Goal: Find specific page/section: Find specific page/section

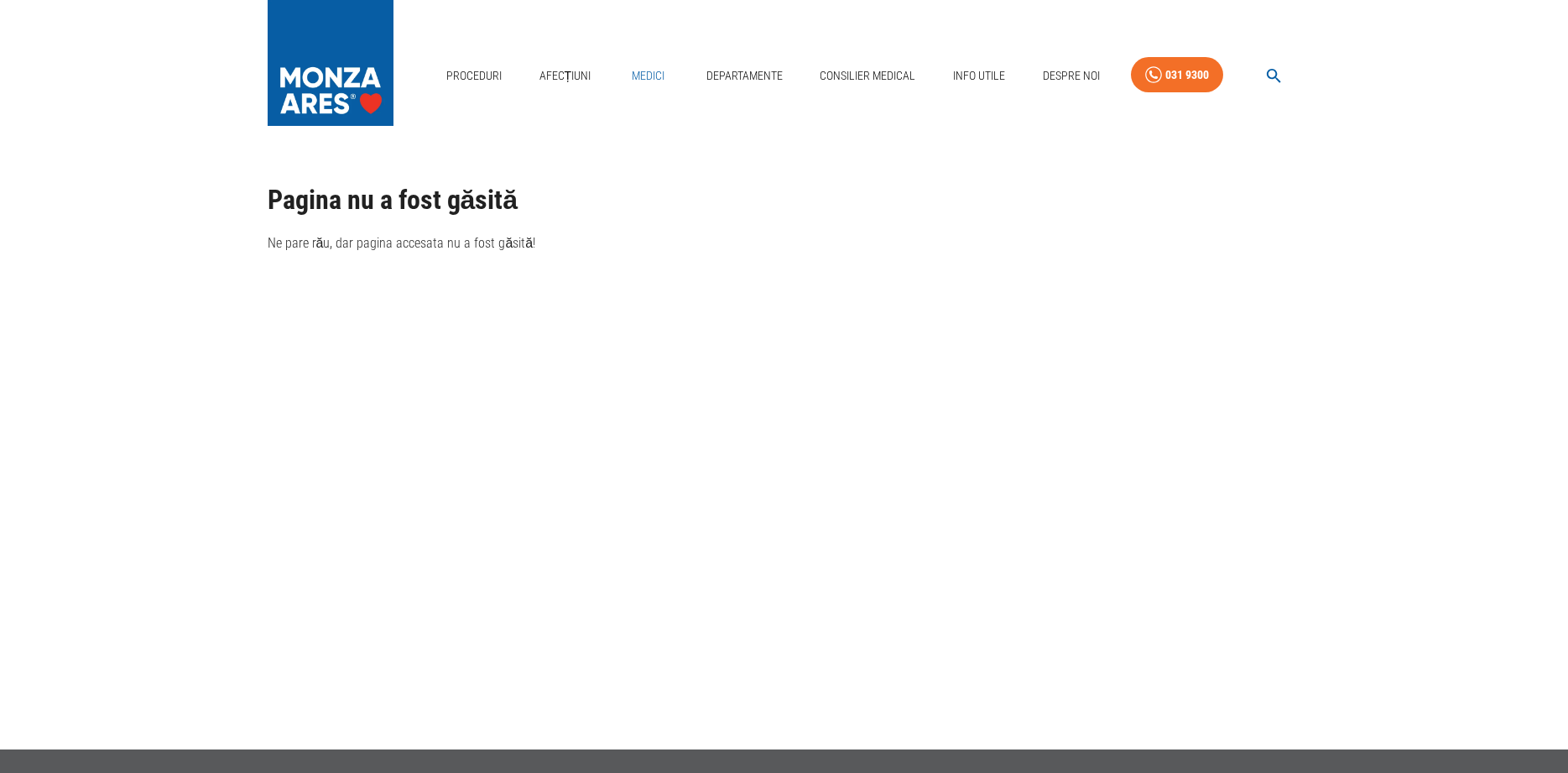
click at [649, 75] on link "Medici" at bounding box center [648, 75] width 53 height 34
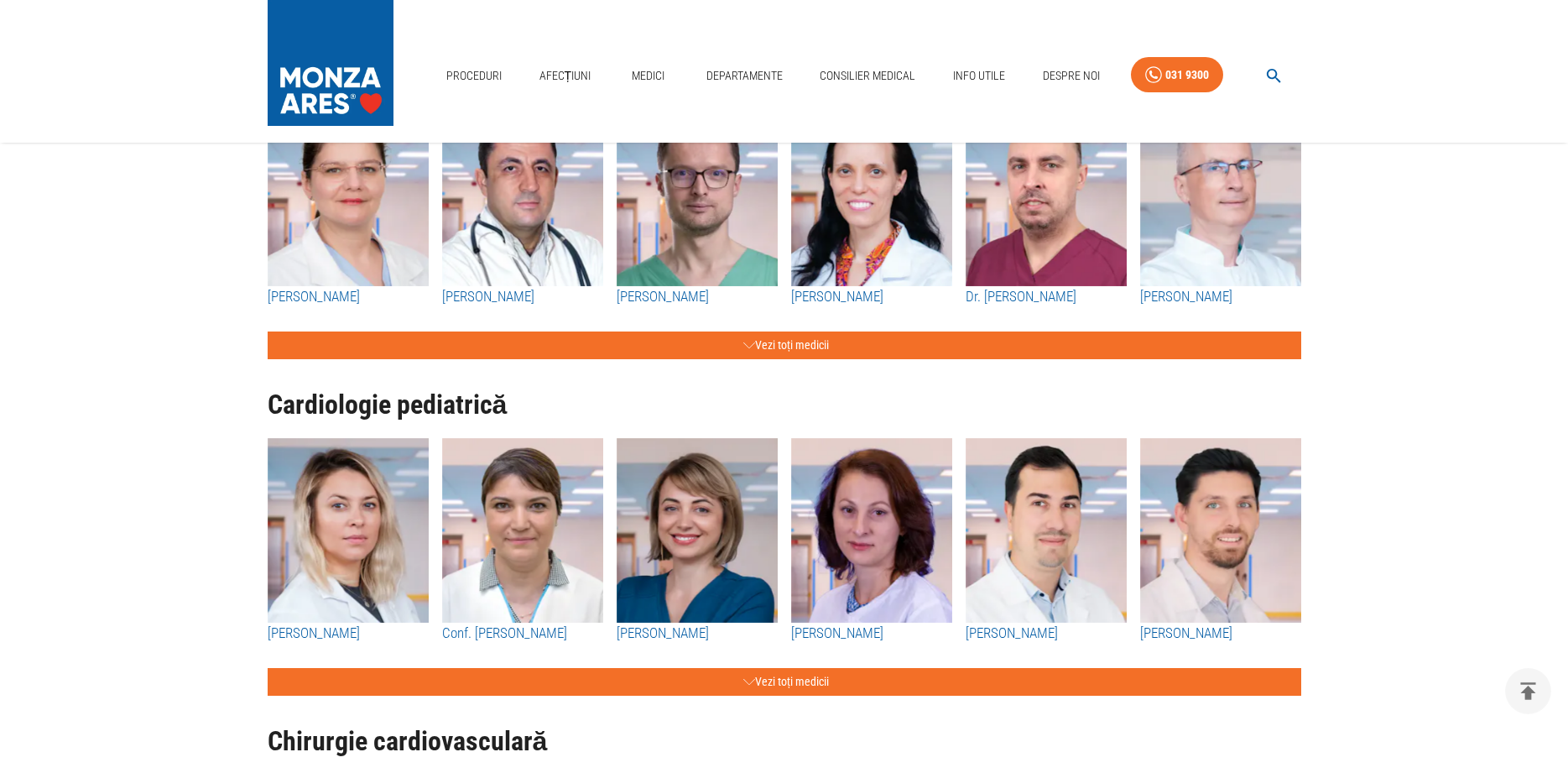
scroll to position [1284, 0]
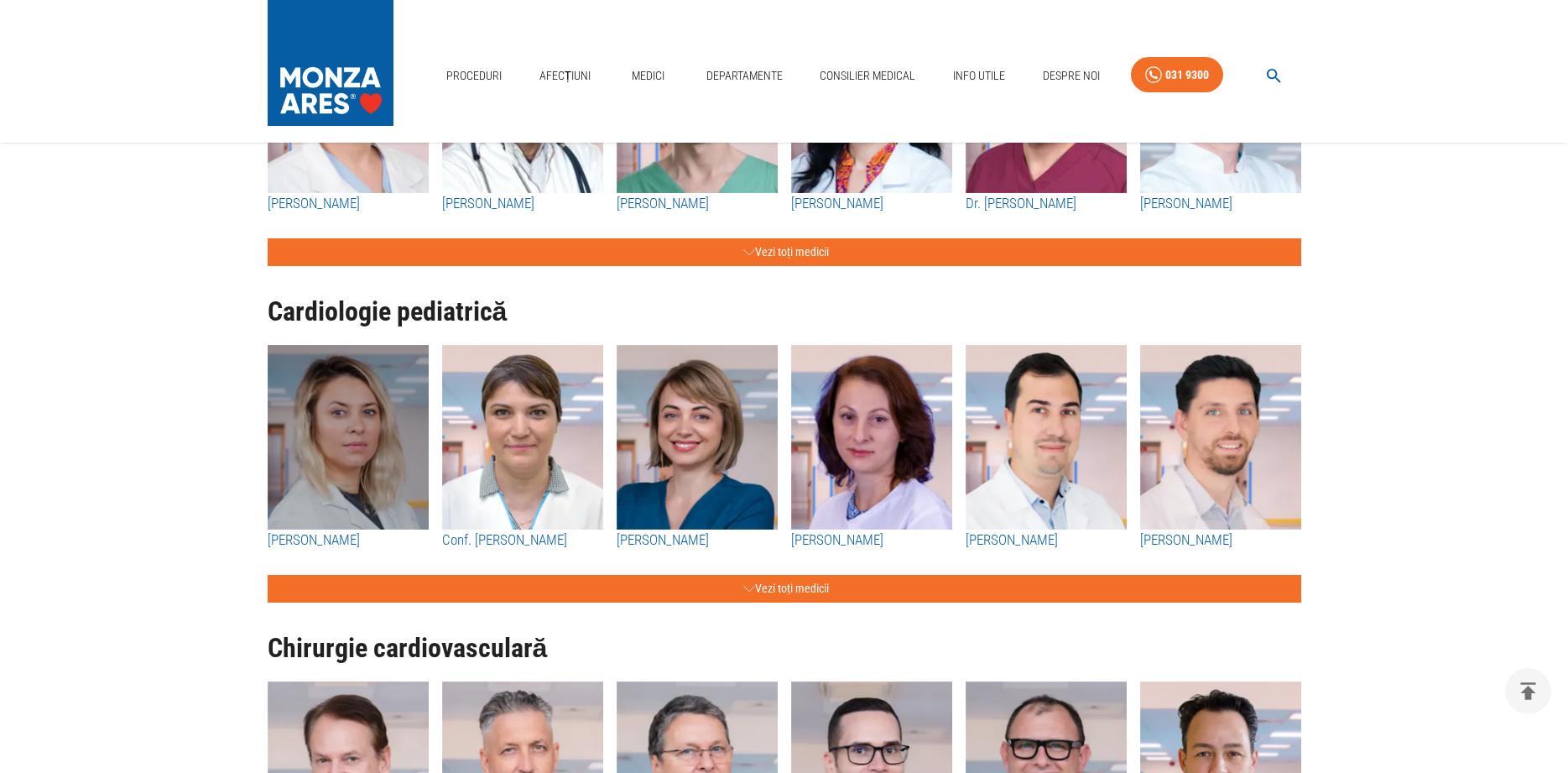
click at [322, 485] on img "button" at bounding box center [349, 437] width 161 height 185
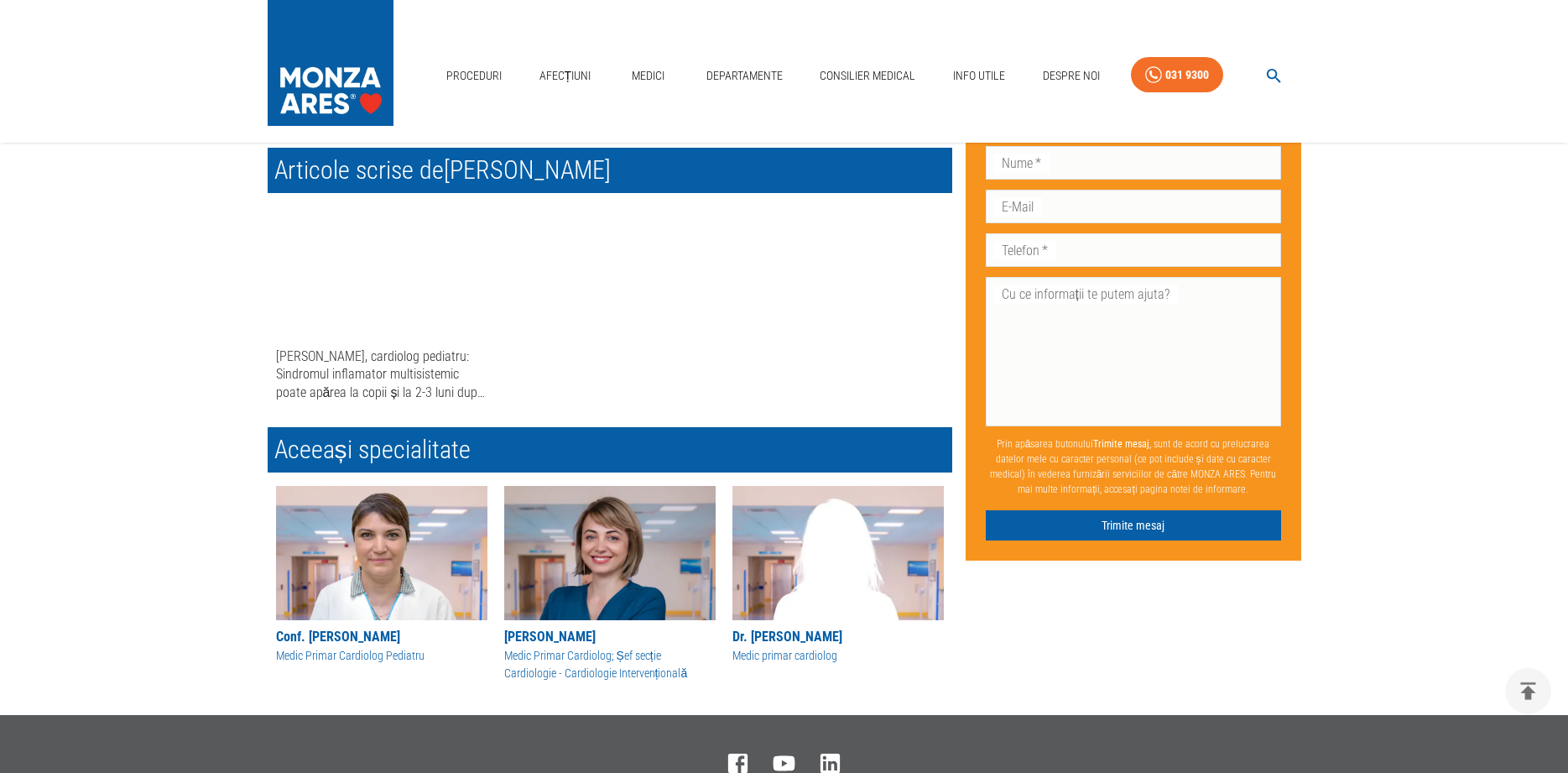
scroll to position [856, 0]
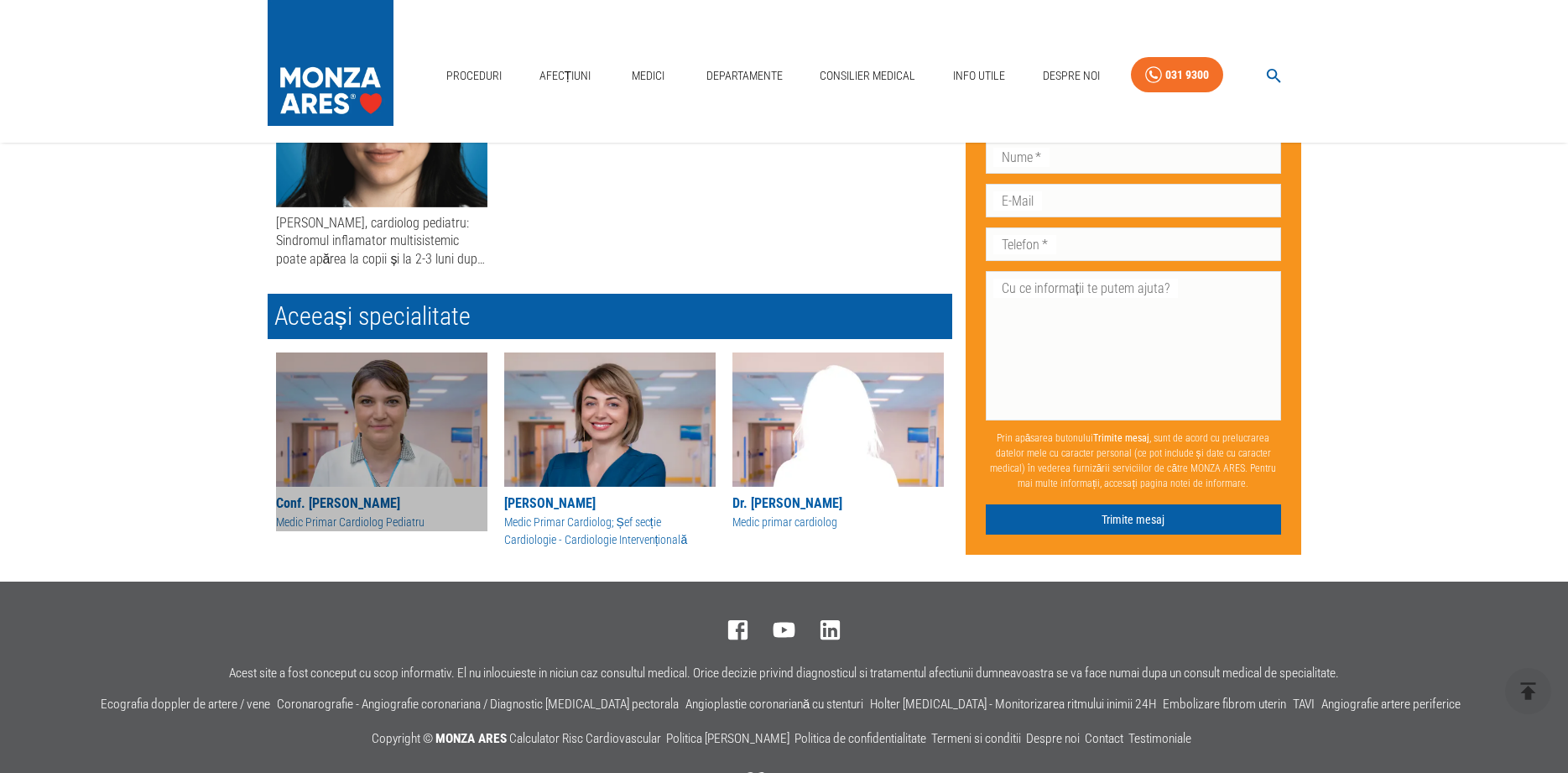
click at [388, 454] on img at bounding box center [382, 420] width 212 height 134
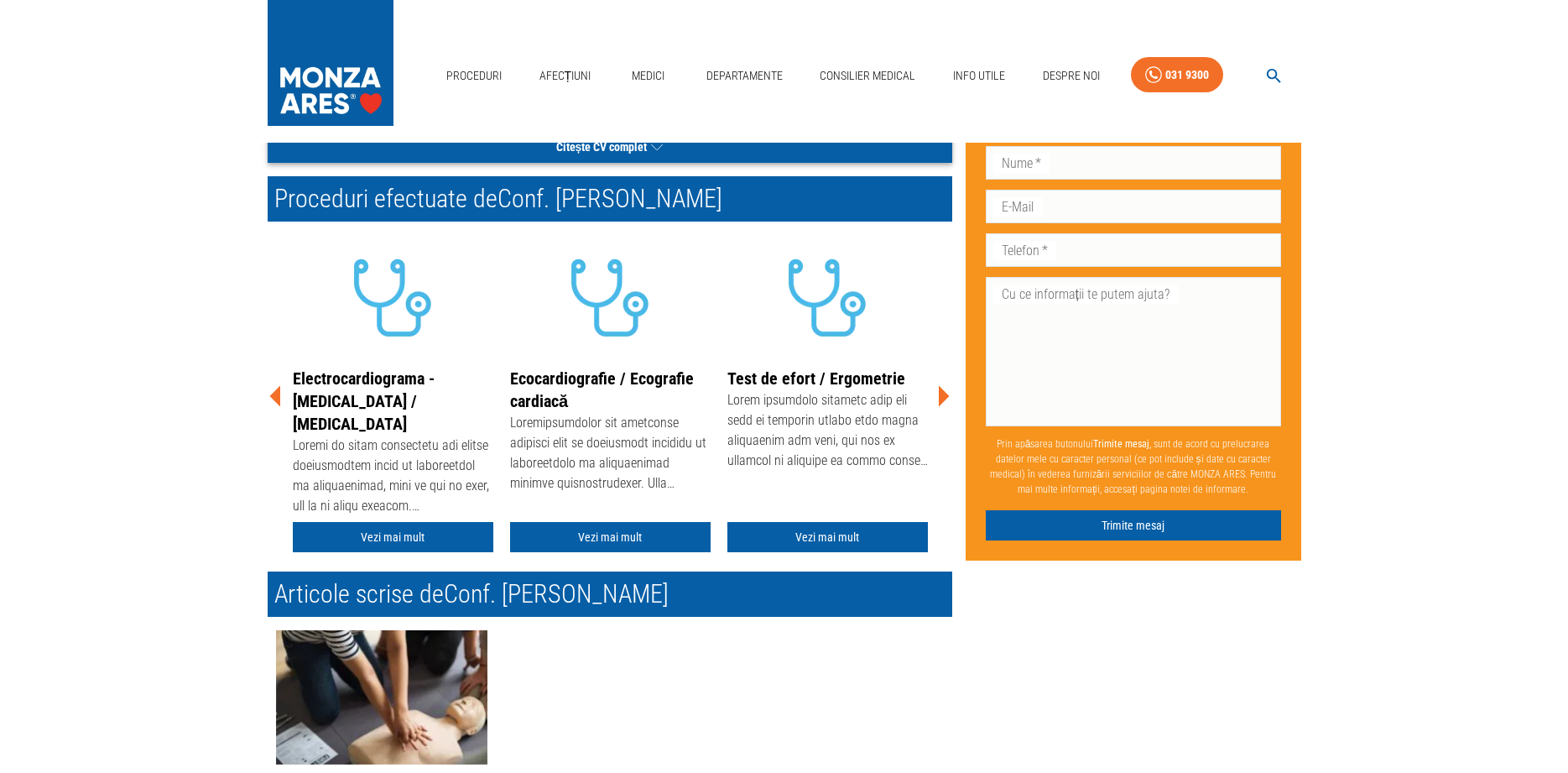
scroll to position [342, 0]
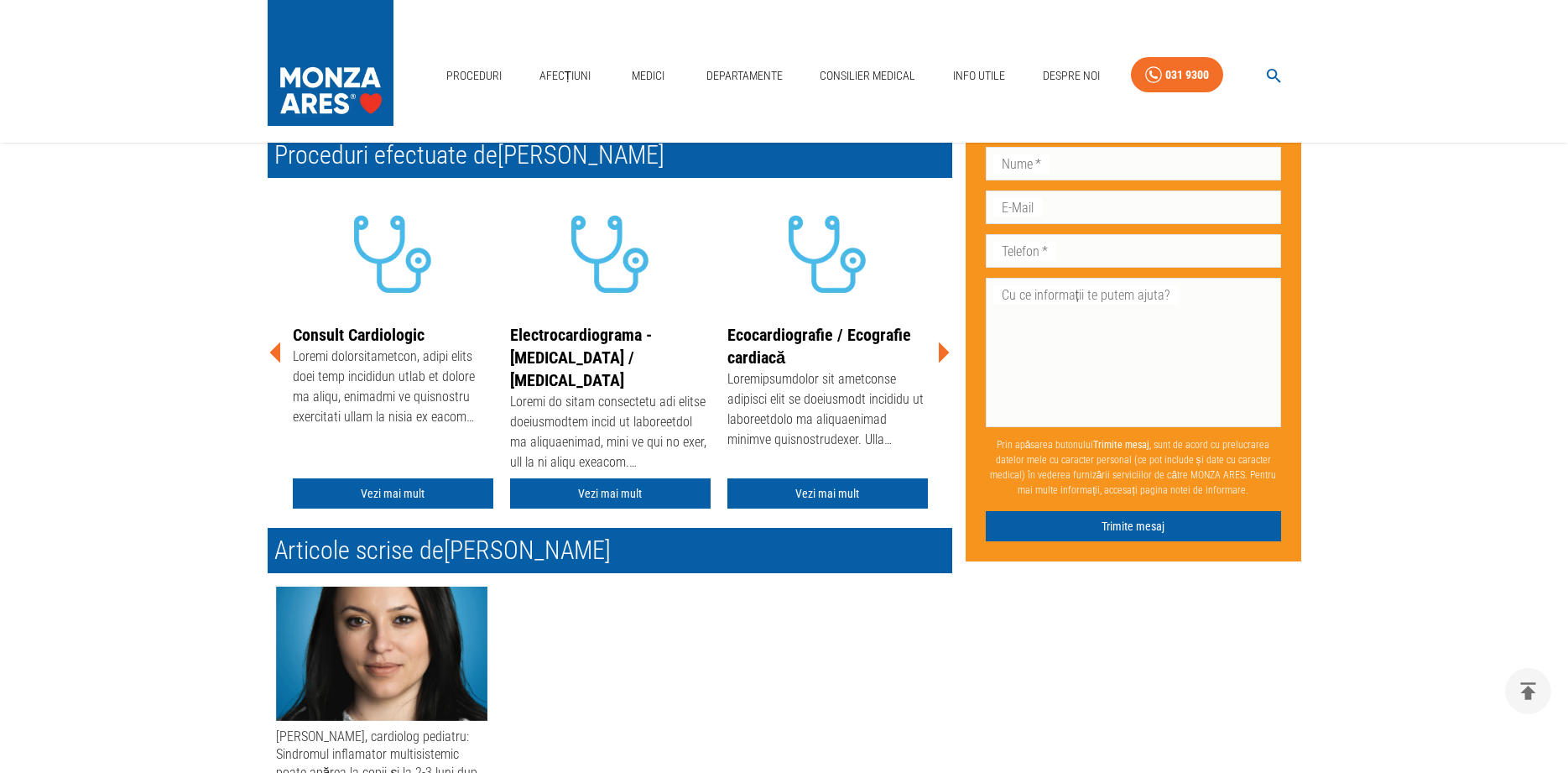
scroll to position [856, 0]
